Goal: Transaction & Acquisition: Purchase product/service

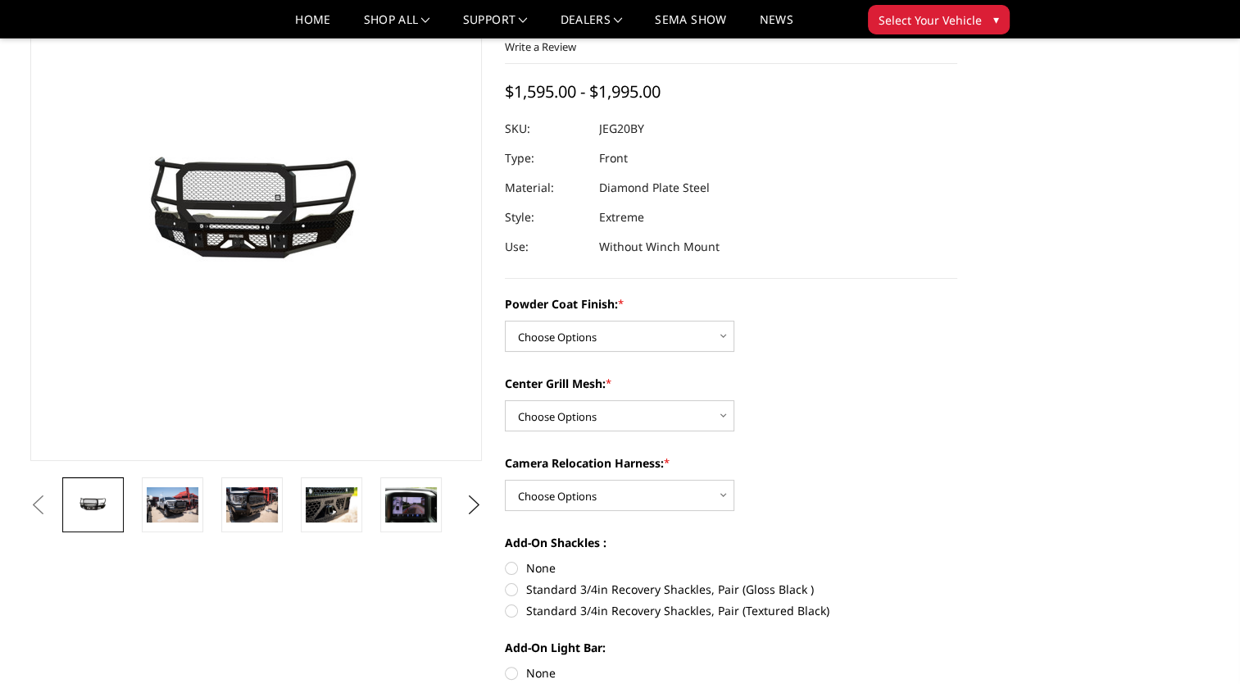
scroll to position [164, 0]
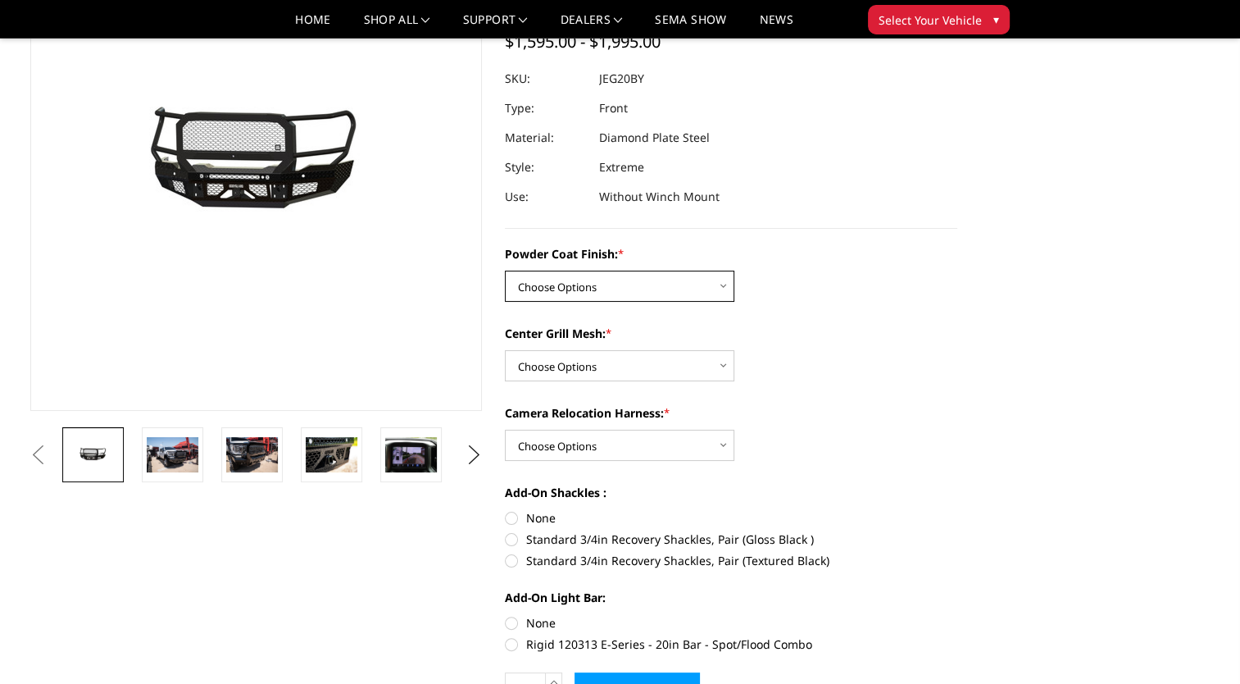
click at [609, 279] on select "Choose Options Bare Metal Gloss Black Powder Coat Textured Black Powder Coat" at bounding box center [619, 285] width 229 height 31
select select "3258"
click at [505, 270] on select "Choose Options Bare Metal Gloss Black Powder Coat Textured Black Powder Coat" at bounding box center [619, 285] width 229 height 31
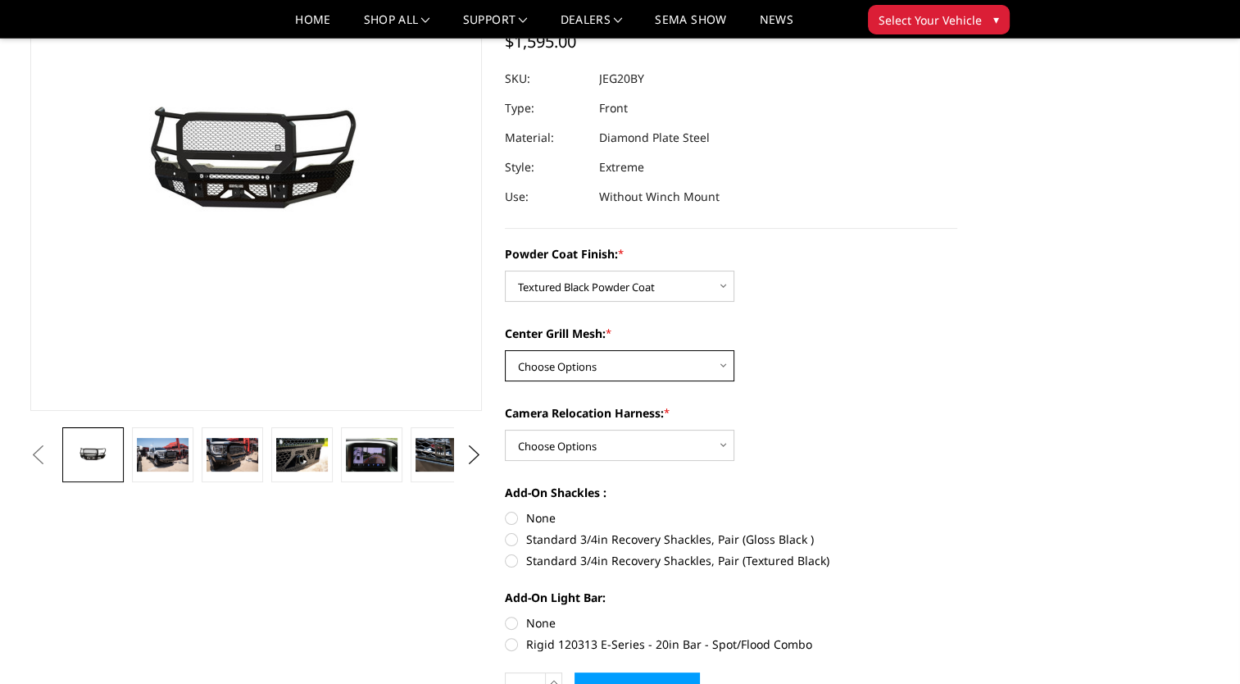
click at [629, 362] on select "Choose Options WITH Expanded Metal in Center Grill WITHOUT Expanded Metal in Ce…" at bounding box center [619, 365] width 229 height 31
drag, startPoint x: 840, startPoint y: 370, endPoint x: 799, endPoint y: 383, distance: 43.0
click at [842, 369] on div "Center Grill Mesh: * Choose Options WITH Expanded Metal in Center Grill WITHOUT…" at bounding box center [731, 353] width 452 height 57
click at [144, 461] on img at bounding box center [163, 455] width 52 height 34
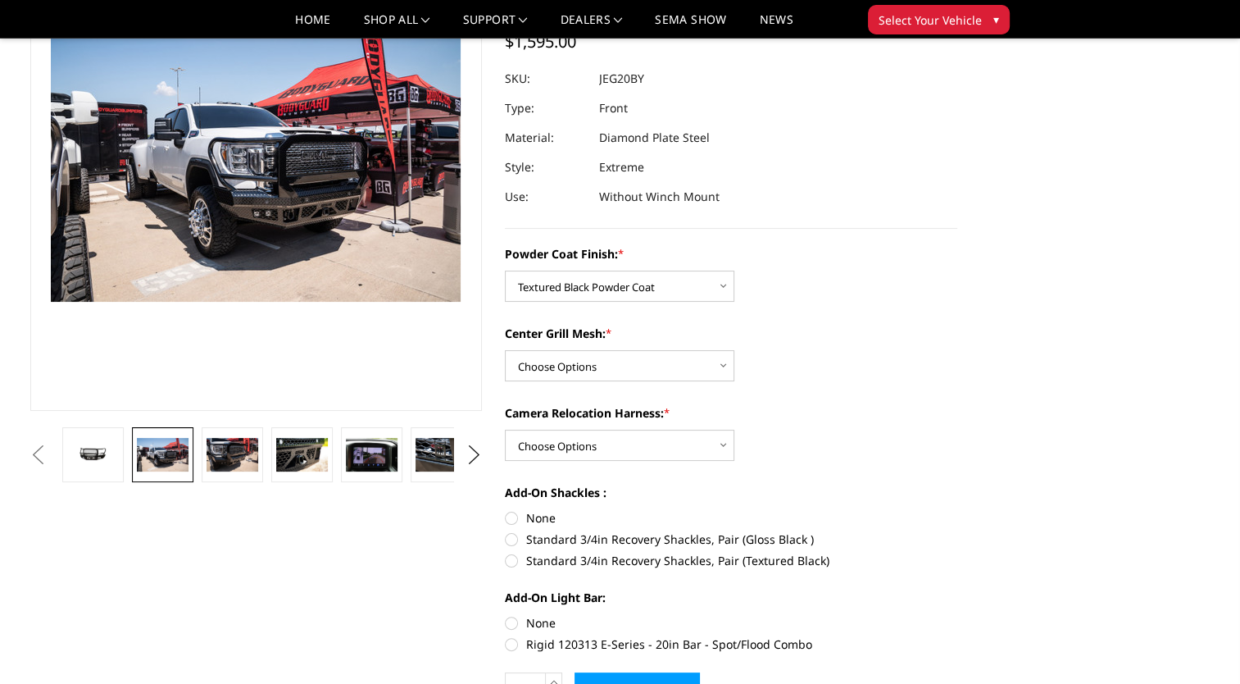
scroll to position [125, 0]
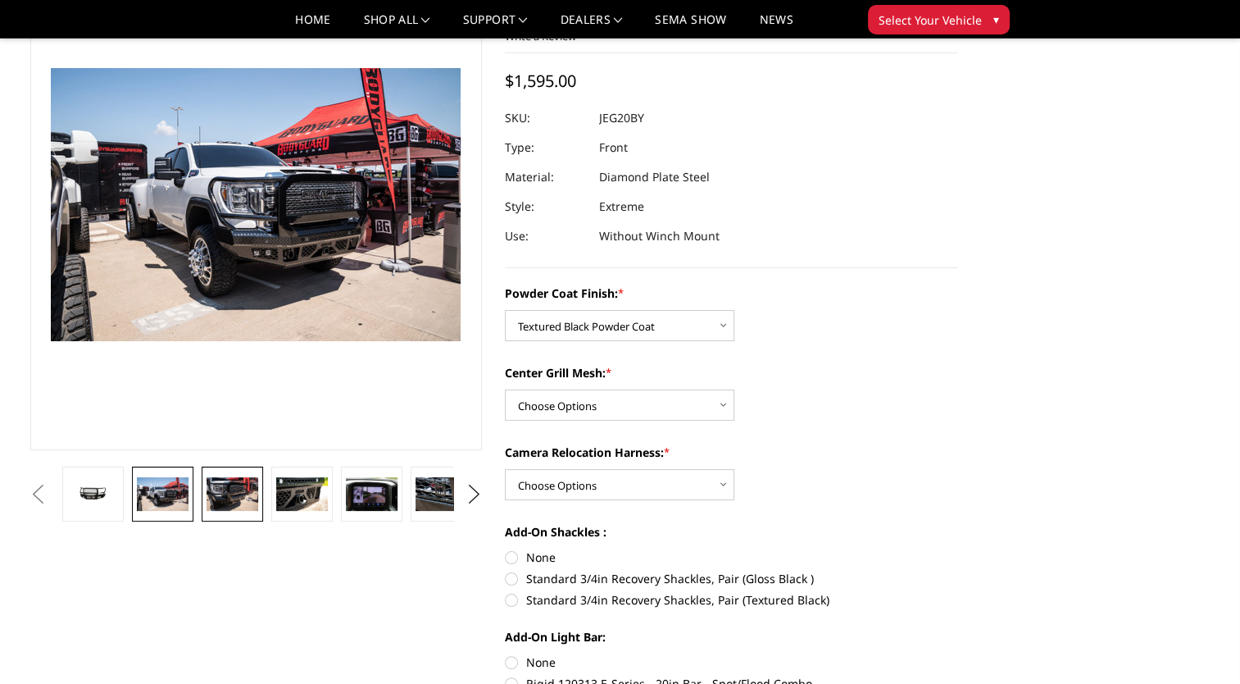
click at [228, 488] on img at bounding box center [233, 494] width 52 height 34
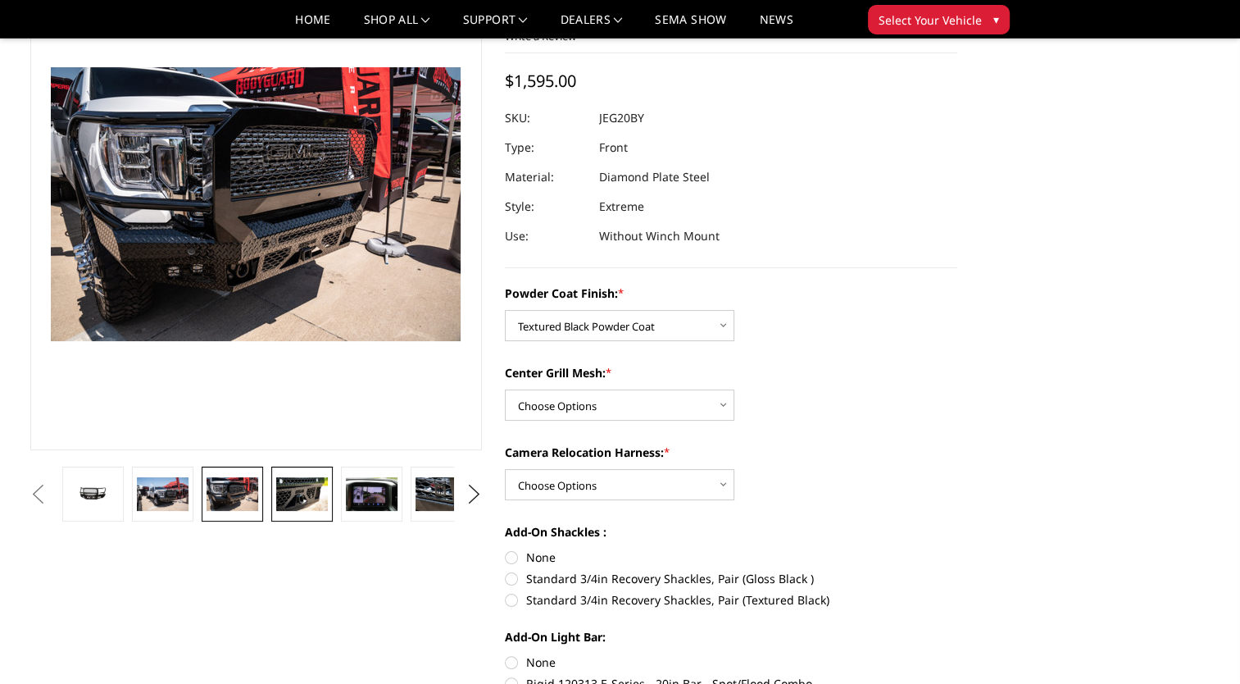
click at [289, 496] on img at bounding box center [302, 494] width 52 height 34
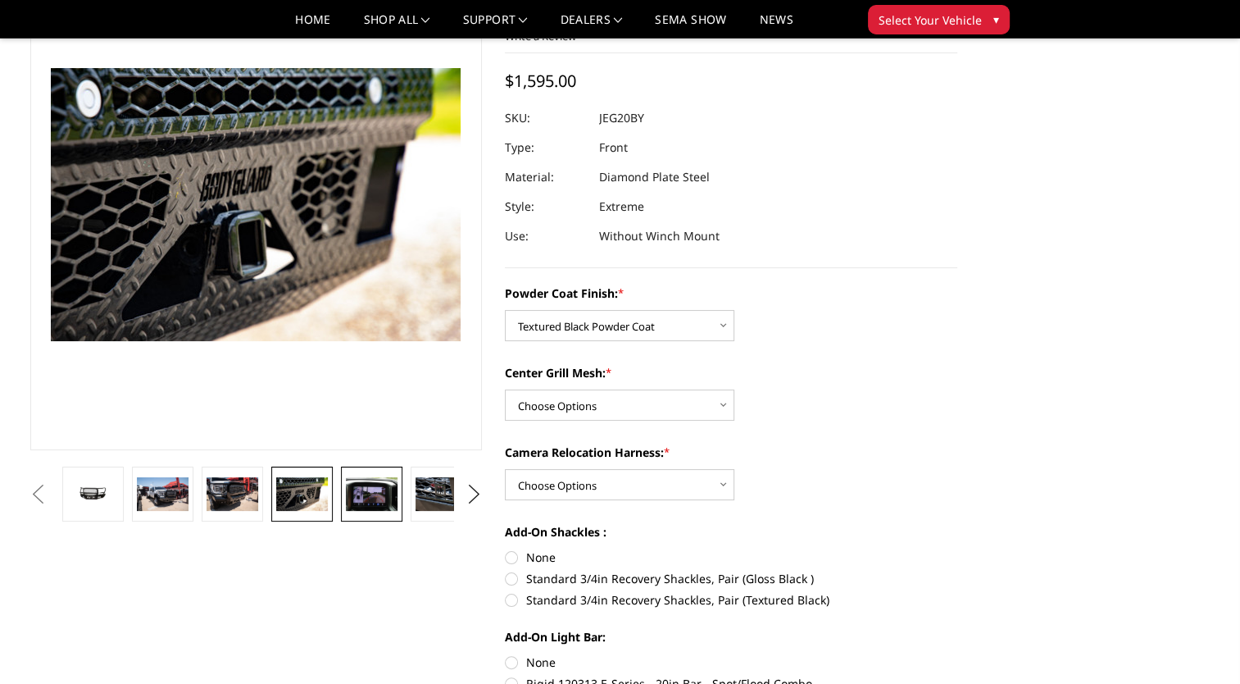
click at [357, 493] on img at bounding box center [372, 494] width 52 height 34
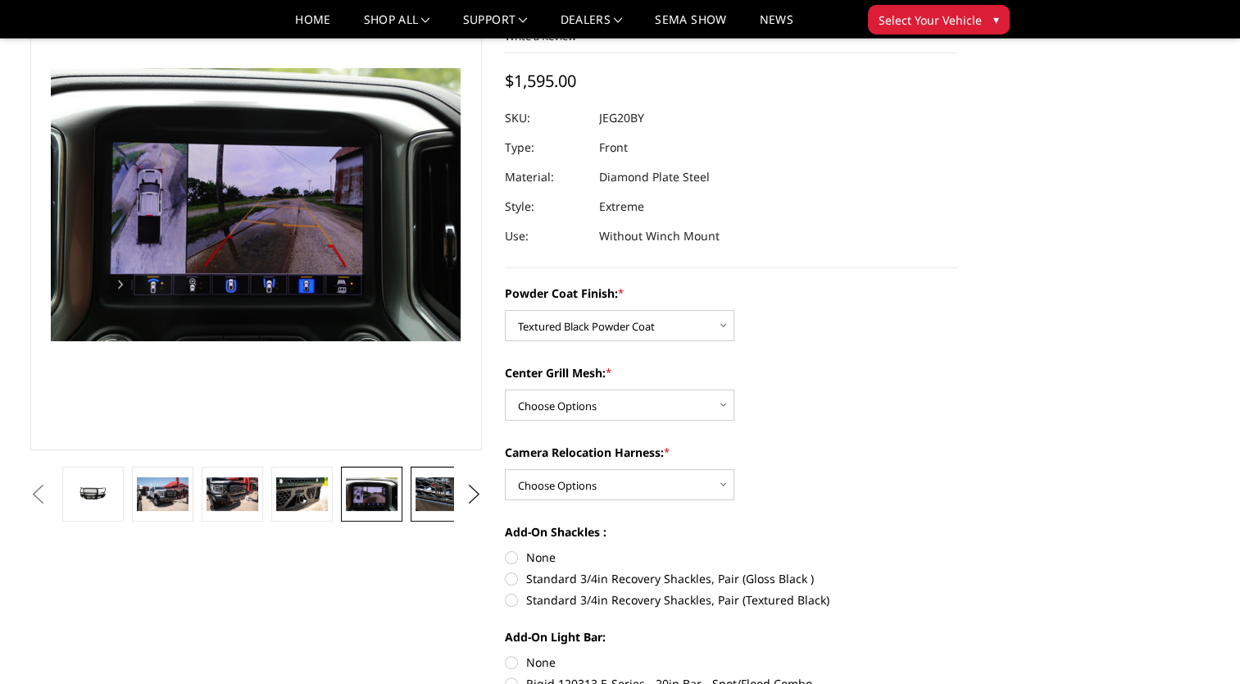
click at [443, 493] on img at bounding box center [442, 494] width 52 height 34
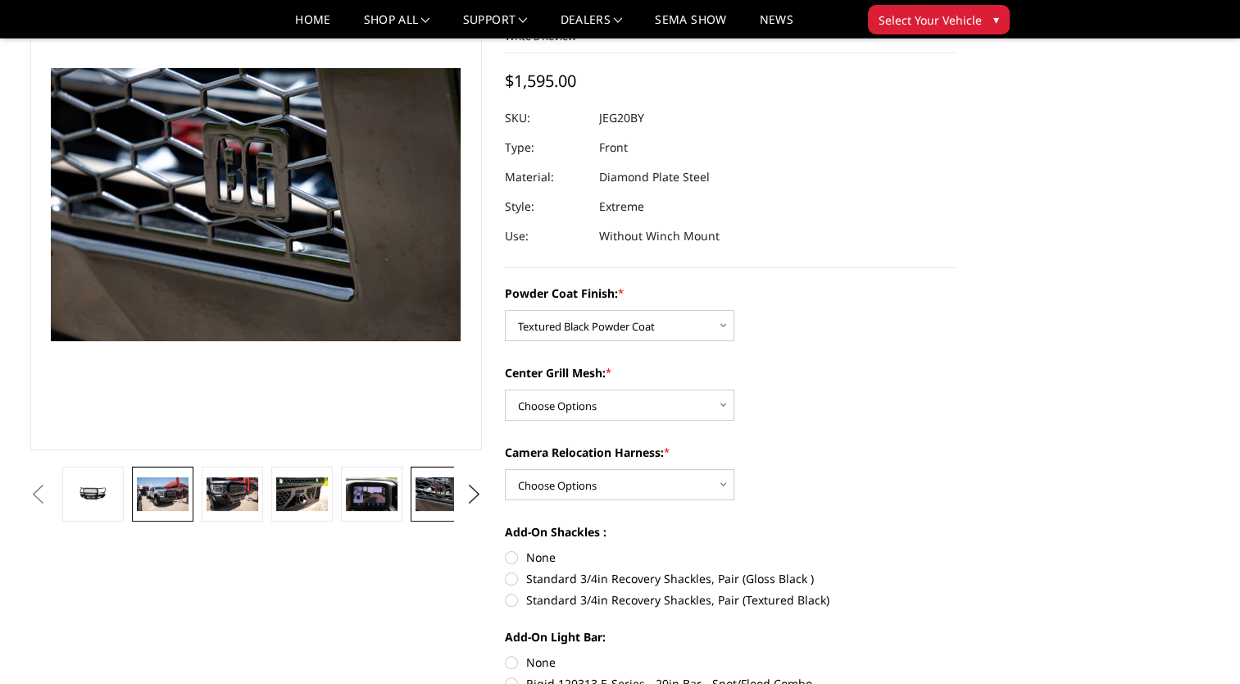
click at [164, 493] on img at bounding box center [163, 494] width 52 height 34
